Goal: Information Seeking & Learning: Learn about a topic

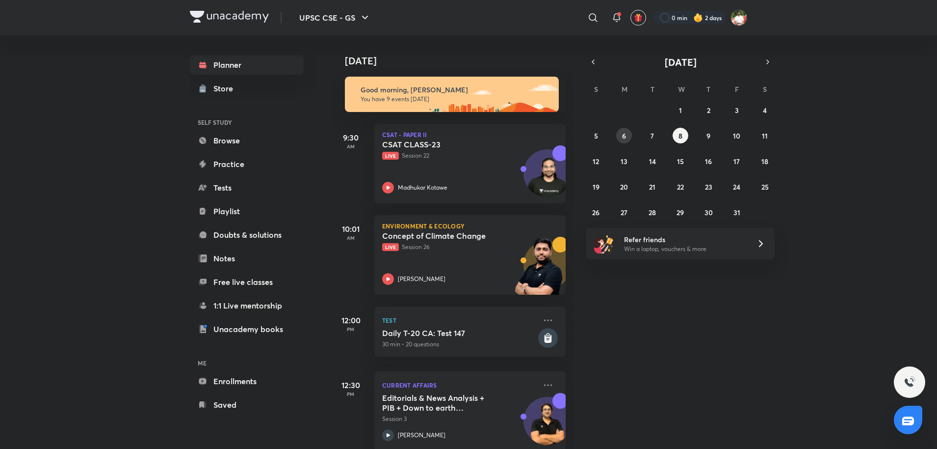
click at [628, 136] on button "6" at bounding box center [624, 136] width 16 height 16
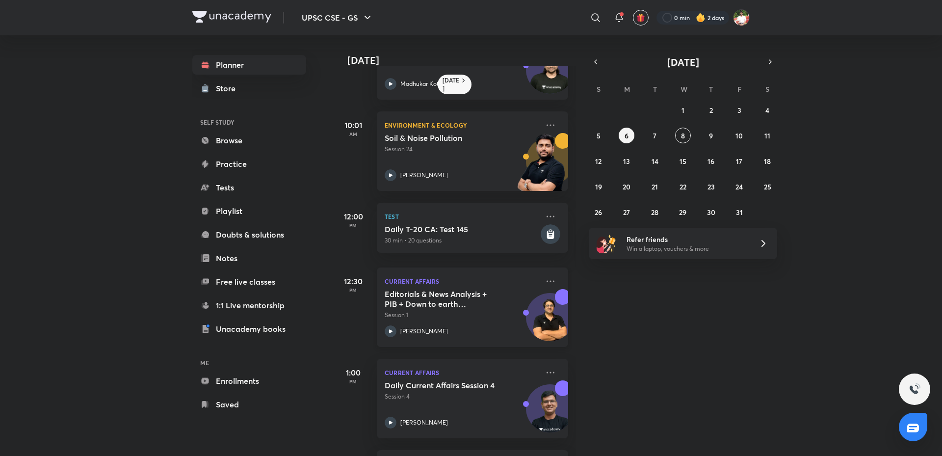
scroll to position [147, 0]
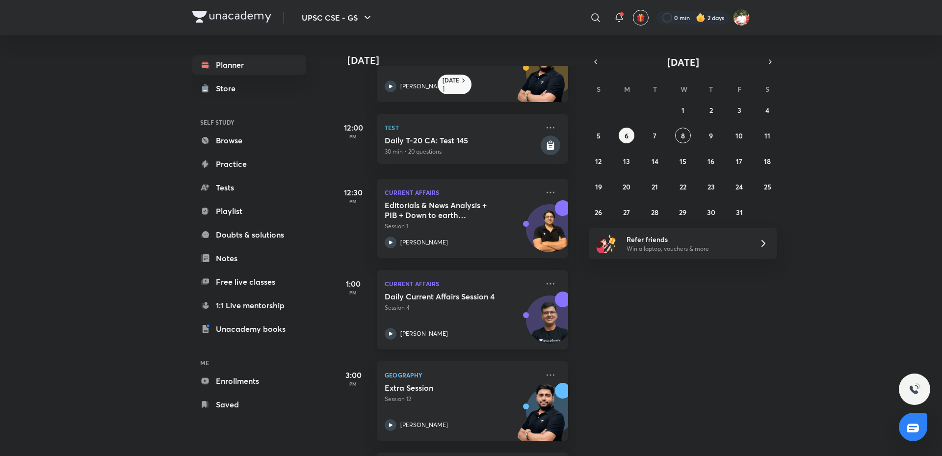
click at [435, 301] on h5 "Daily Current Affairs Session 4" at bounding box center [446, 297] width 122 height 10
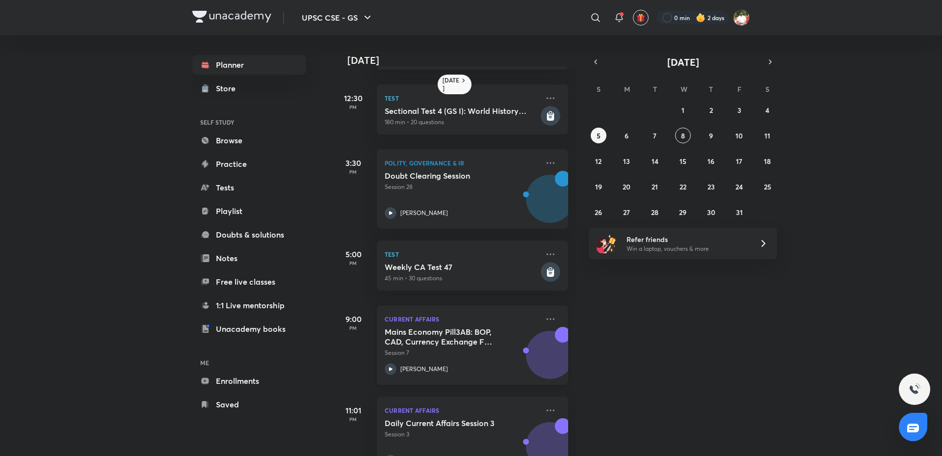
scroll to position [289, 0]
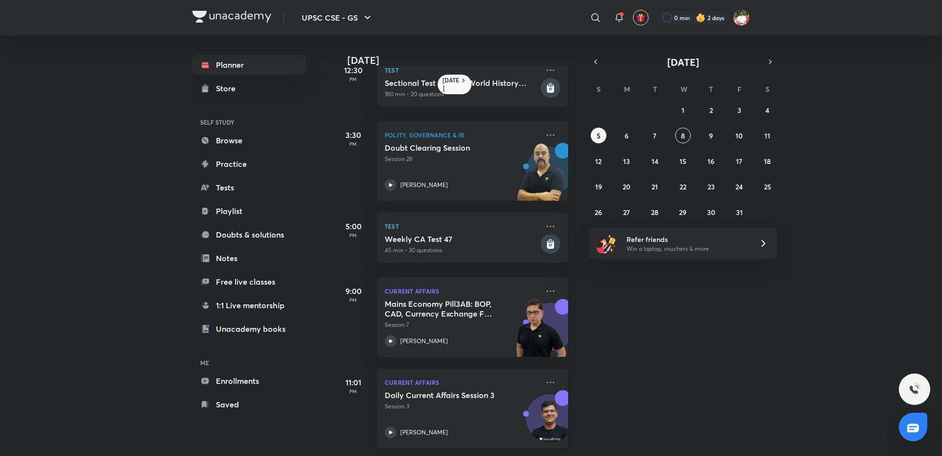
click at [454, 390] on h5 "Daily Current Affairs Session 3" at bounding box center [446, 395] width 122 height 10
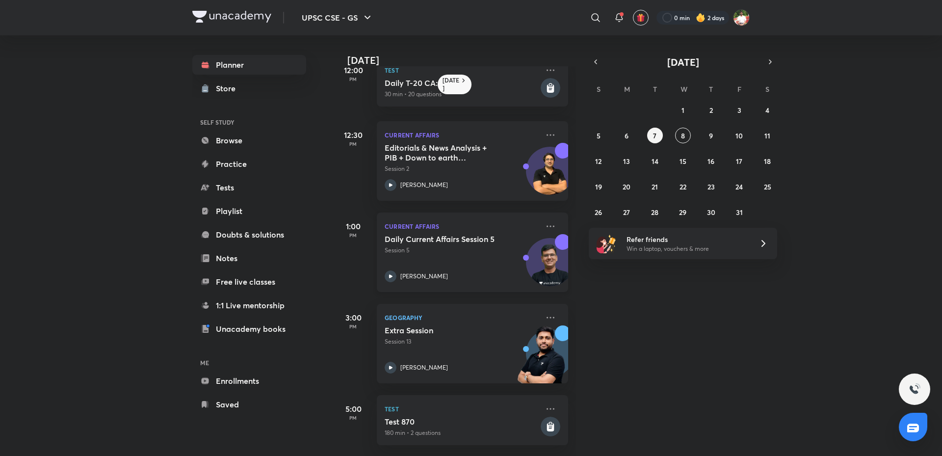
click at [462, 241] on h5 "Daily Current Affairs Session 5" at bounding box center [446, 239] width 122 height 10
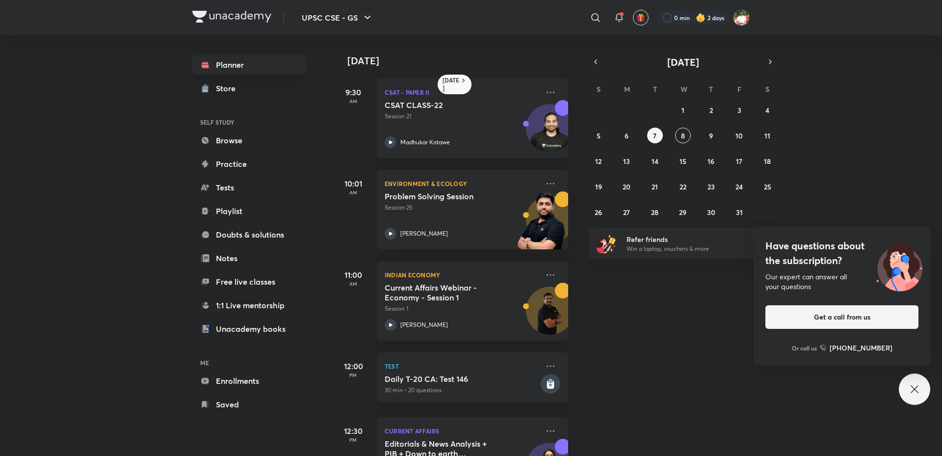
scroll to position [303, 0]
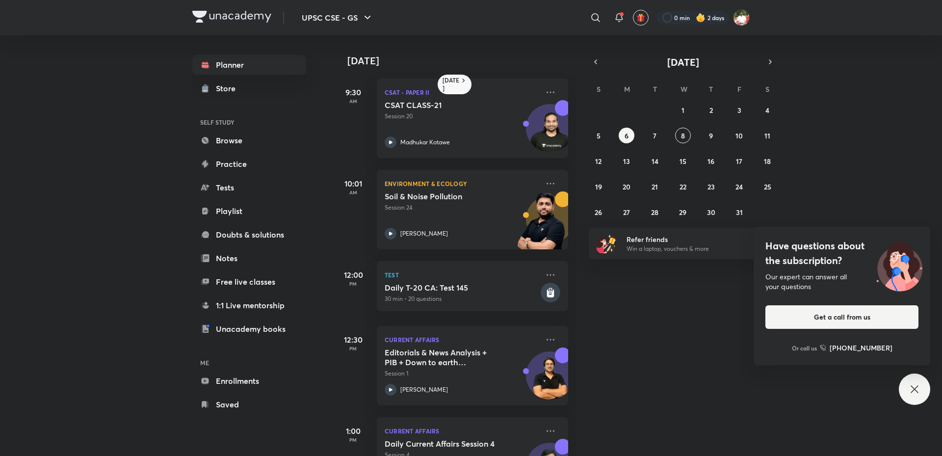
scroll to position [147, 0]
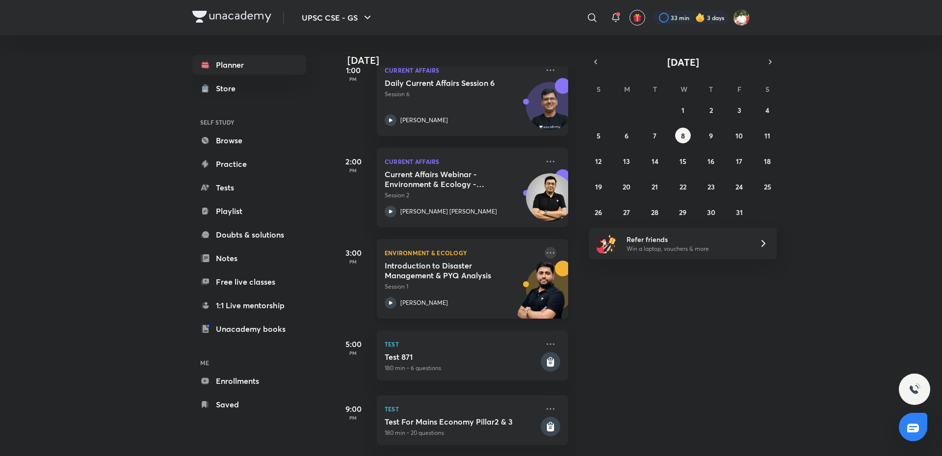
click at [548, 247] on icon at bounding box center [551, 253] width 12 height 12
click at [652, 370] on div "Today Good morning, Shashank You have 9 events today 9:30 AM CSAT - Paper II CS…" at bounding box center [637, 245] width 607 height 421
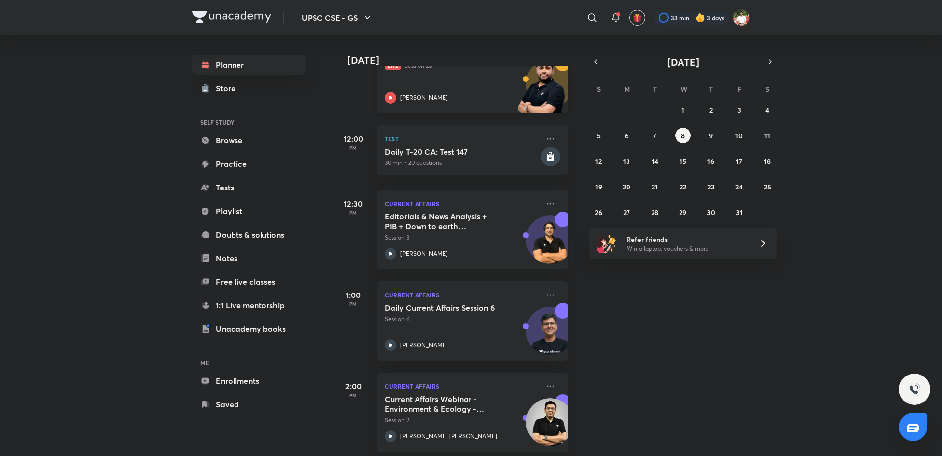
scroll to position [393, 0]
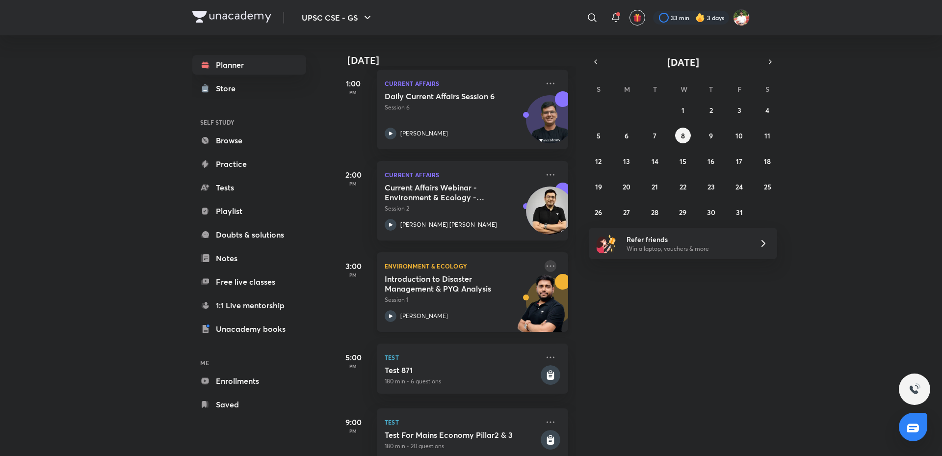
click at [545, 263] on icon at bounding box center [551, 266] width 12 height 12
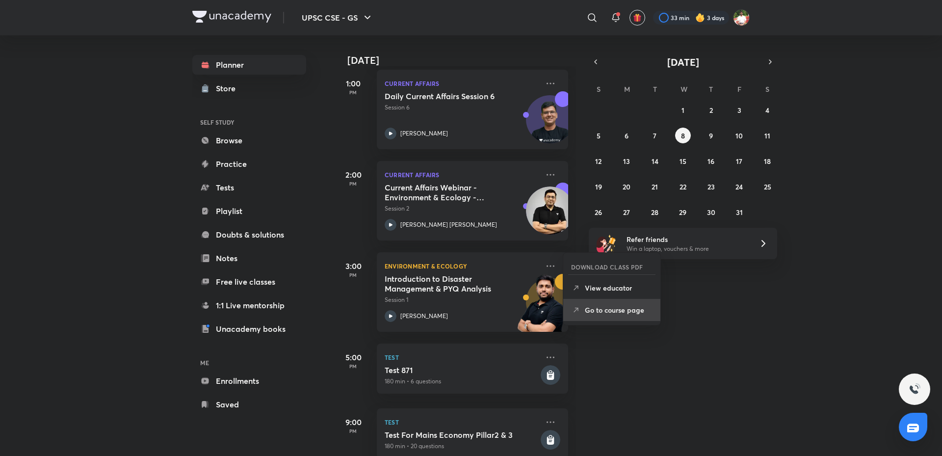
click at [601, 307] on p "Go to course page" at bounding box center [619, 310] width 68 height 10
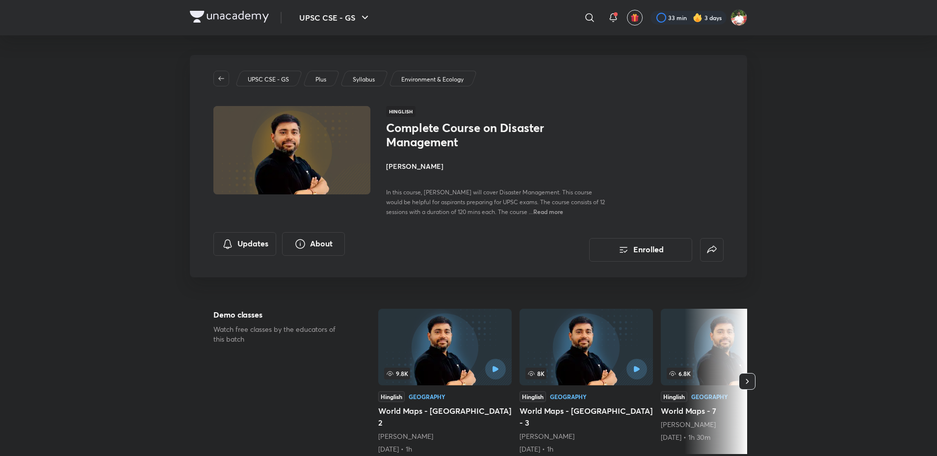
click at [410, 166] on h4 "[PERSON_NAME]" at bounding box center [496, 166] width 220 height 10
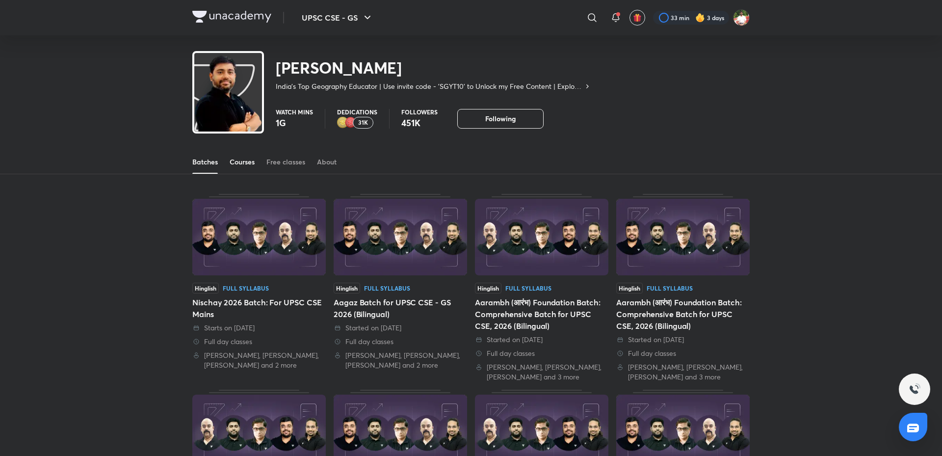
click at [247, 158] on div "Courses" at bounding box center [242, 162] width 25 height 10
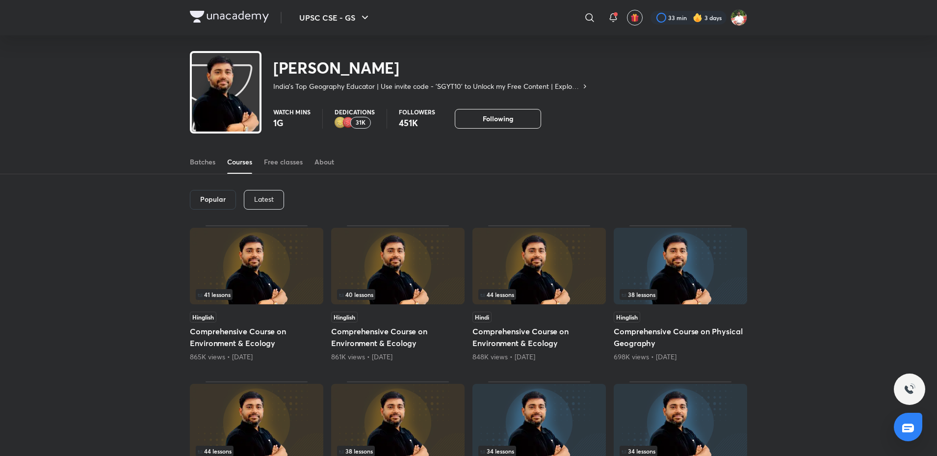
click at [263, 198] on p "Latest" at bounding box center [264, 199] width 20 height 8
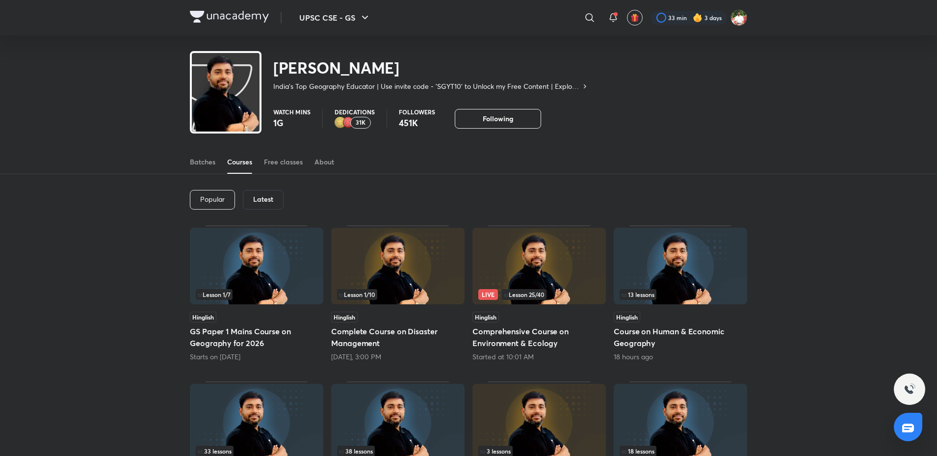
click at [263, 198] on h6 "Latest" at bounding box center [263, 199] width 20 height 8
click at [268, 335] on h5 "GS Paper 1 Mains Course on Geography for 2026" at bounding box center [256, 337] width 133 height 24
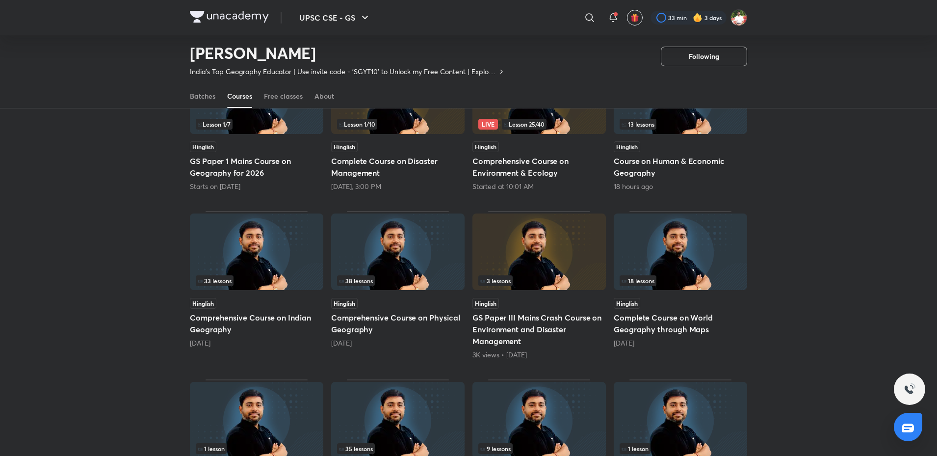
scroll to position [92, 0]
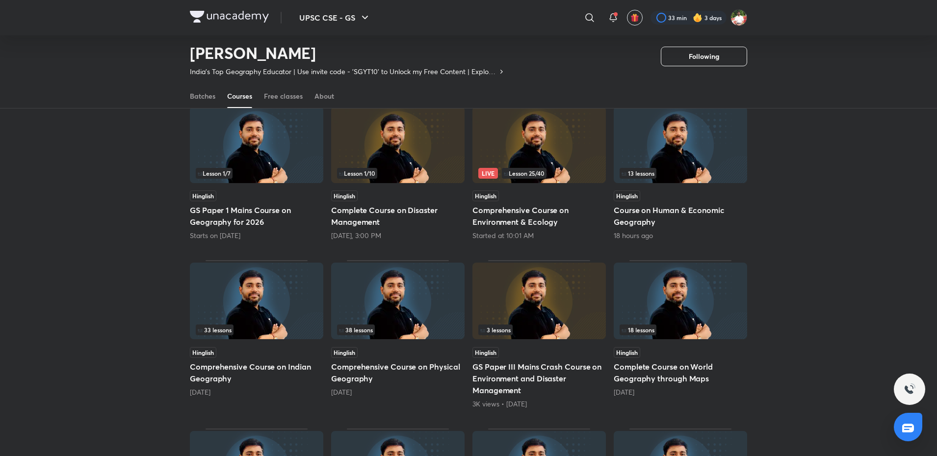
click at [696, 217] on h5 "Course on Human & Economic Geography" at bounding box center [680, 216] width 133 height 24
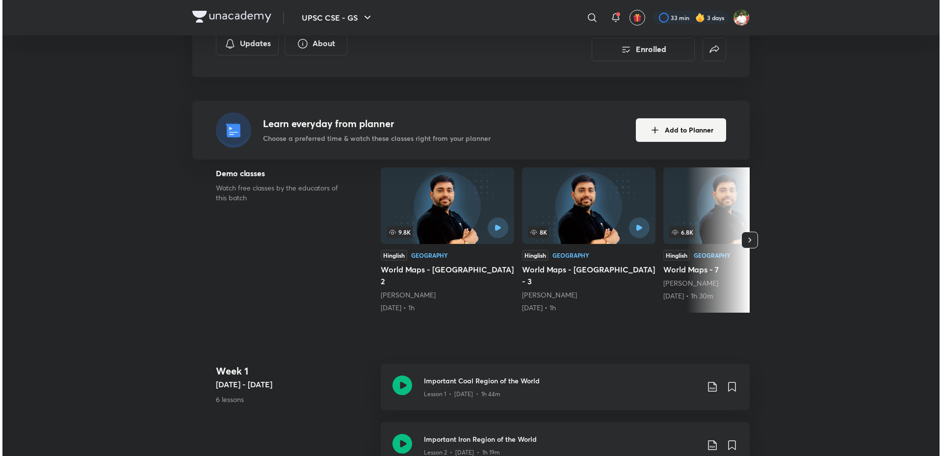
scroll to position [49, 0]
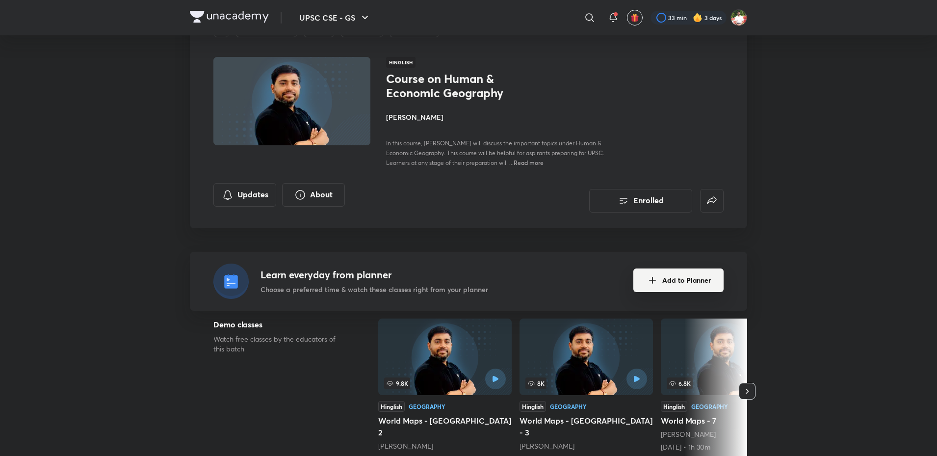
click at [673, 277] on button "Add to Planner" at bounding box center [679, 280] width 90 height 24
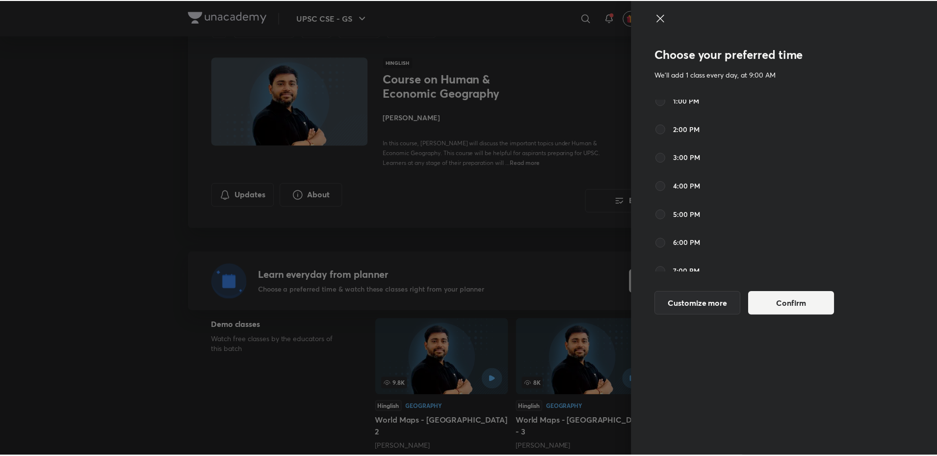
scroll to position [344, 0]
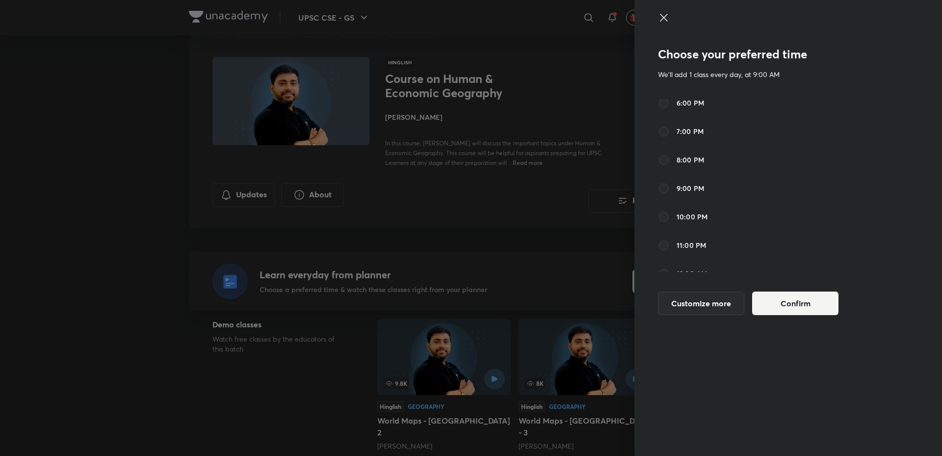
click at [673, 215] on label "10:00 PM" at bounding box center [683, 217] width 50 height 12
click at [670, 215] on input "10:00 PM" at bounding box center [664, 217] width 12 height 12
radio input "false"
radio input "true"
click at [807, 307] on button "Confirm" at bounding box center [795, 303] width 86 height 24
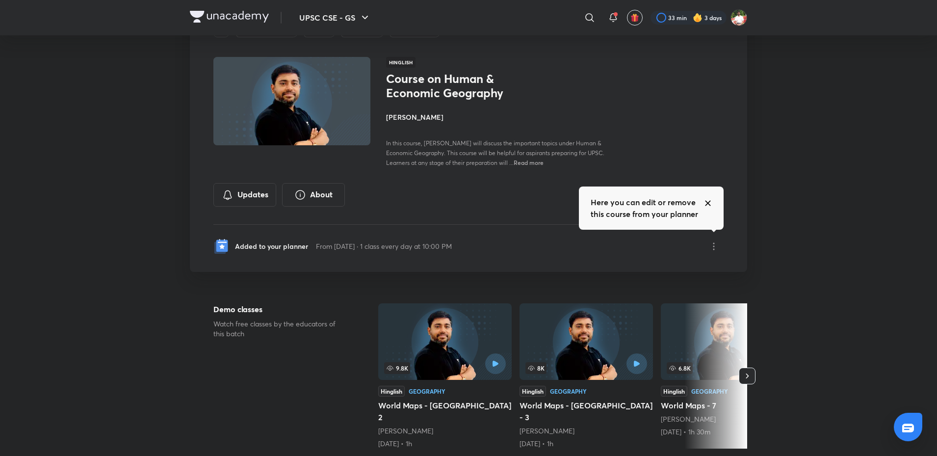
scroll to position [92, 0]
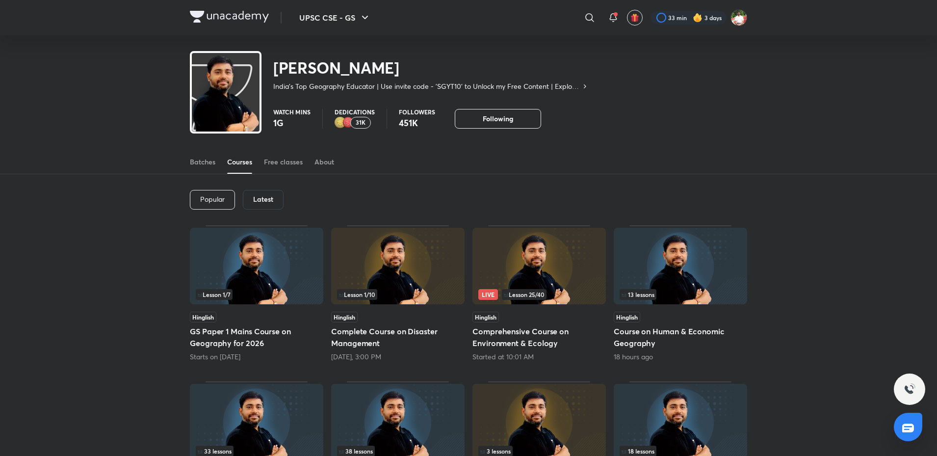
scroll to position [41, 0]
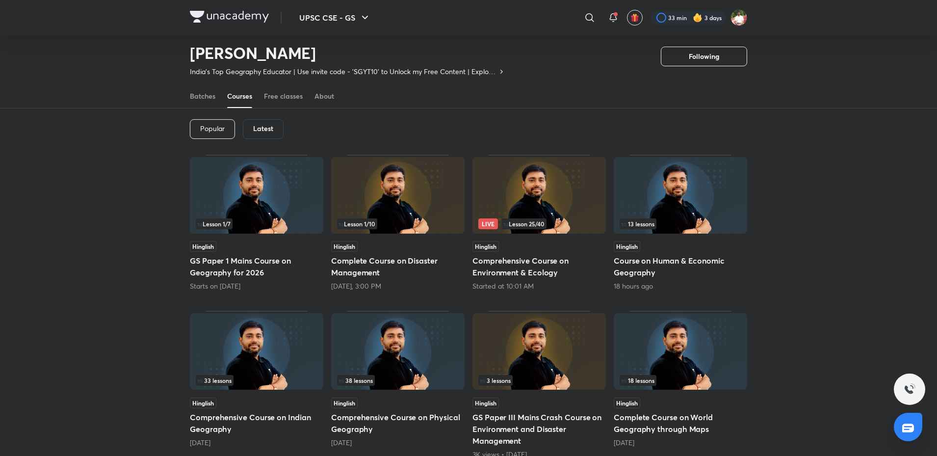
click at [551, 265] on h5 "Comprehensive Course on Environment & Ecology" at bounding box center [539, 267] width 133 height 24
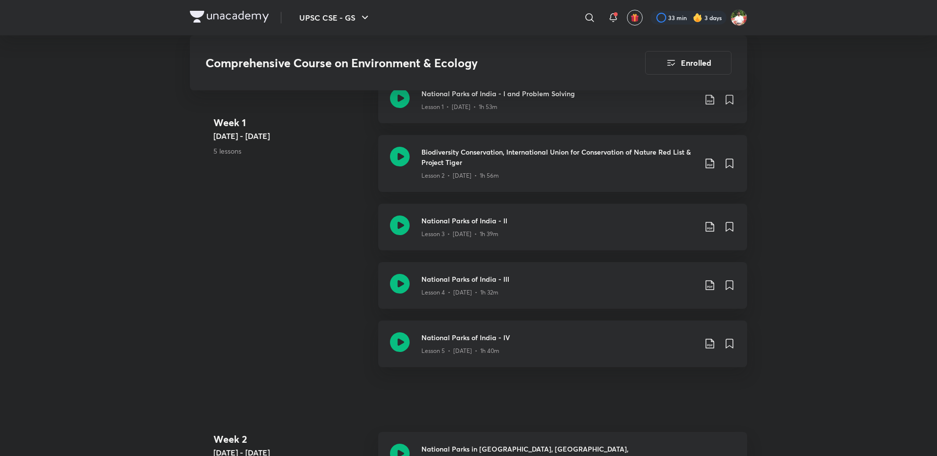
scroll to position [196, 0]
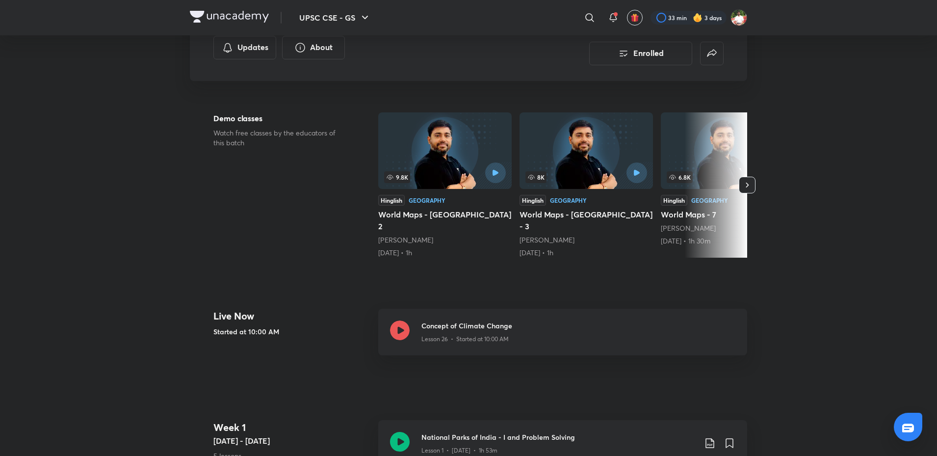
scroll to position [41, 0]
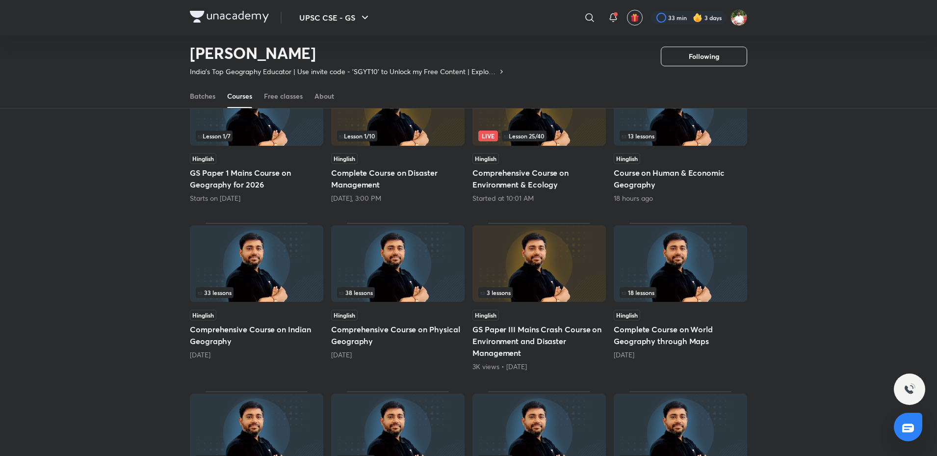
scroll to position [80, 0]
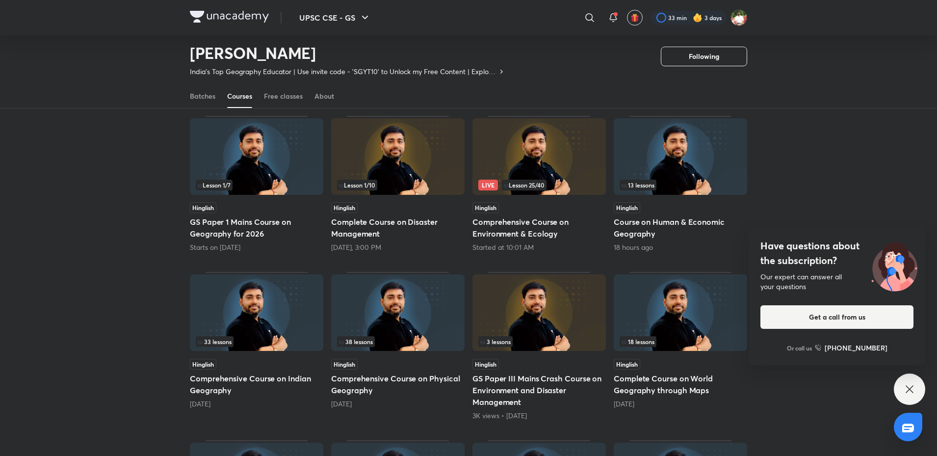
click at [538, 152] on img at bounding box center [539, 156] width 133 height 77
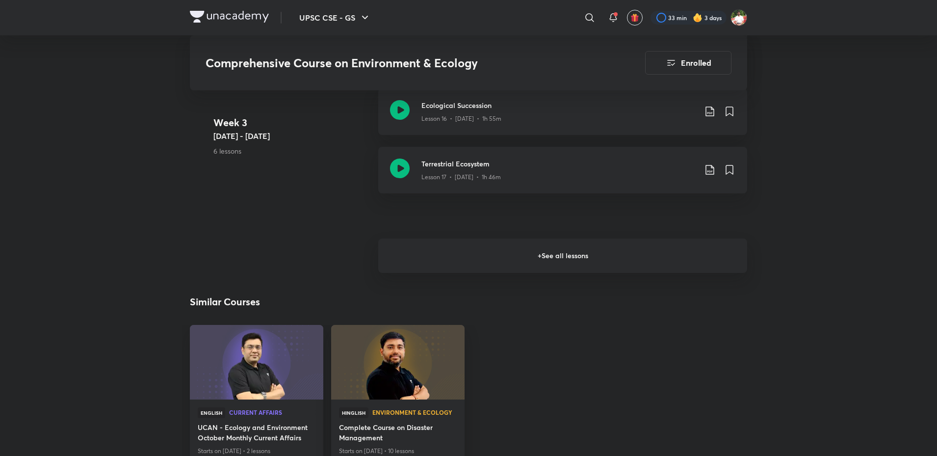
scroll to position [1571, 0]
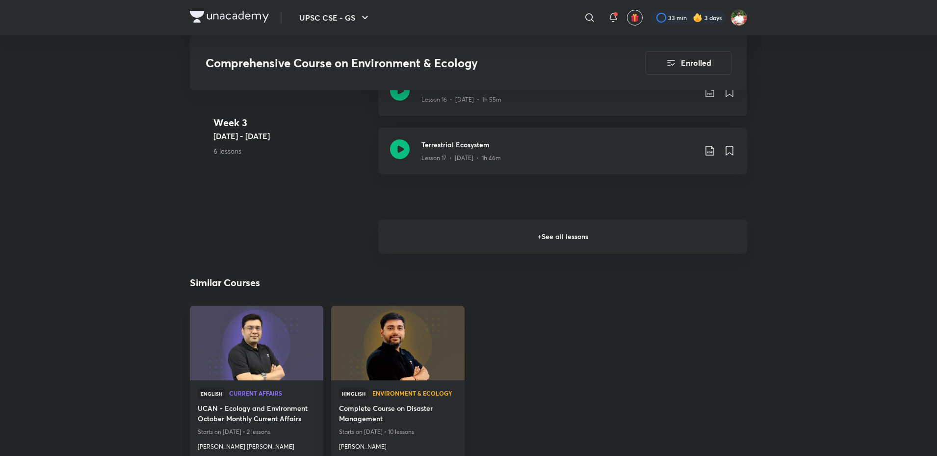
click at [470, 219] on h6 "+ See all lessons" at bounding box center [562, 236] width 369 height 34
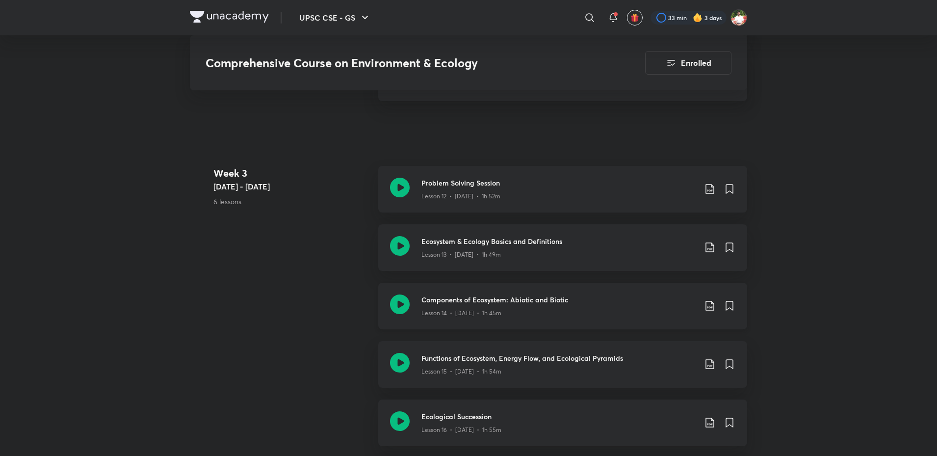
scroll to position [1227, 0]
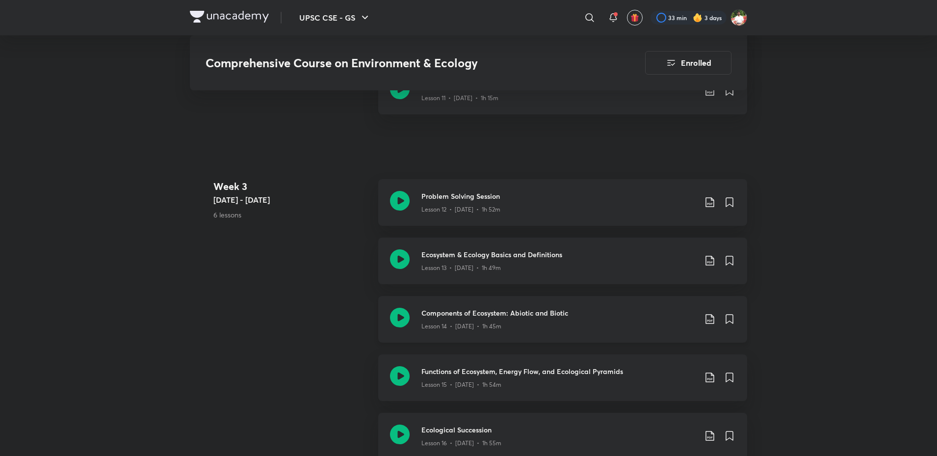
click at [399, 308] on icon at bounding box center [400, 318] width 20 height 20
